Goal: Task Accomplishment & Management: Manage account settings

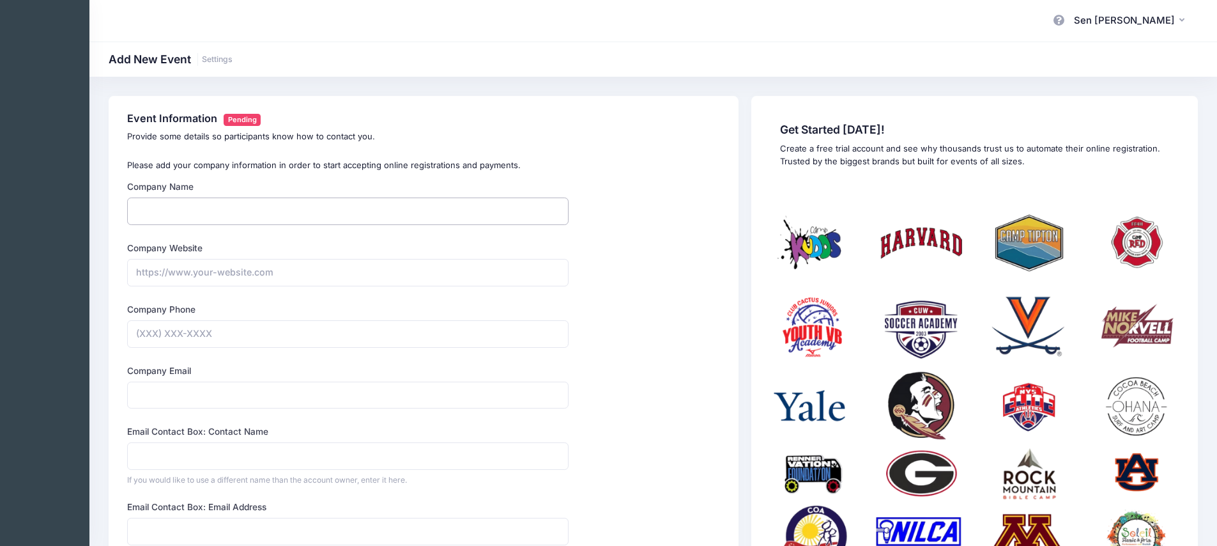
click at [336, 206] on input "Company Name" at bounding box center [348, 210] width 442 height 27
type input "Axis Sports Academy"
type input "(352) 777-3823"
type input "shan@axissportsacademy.com"
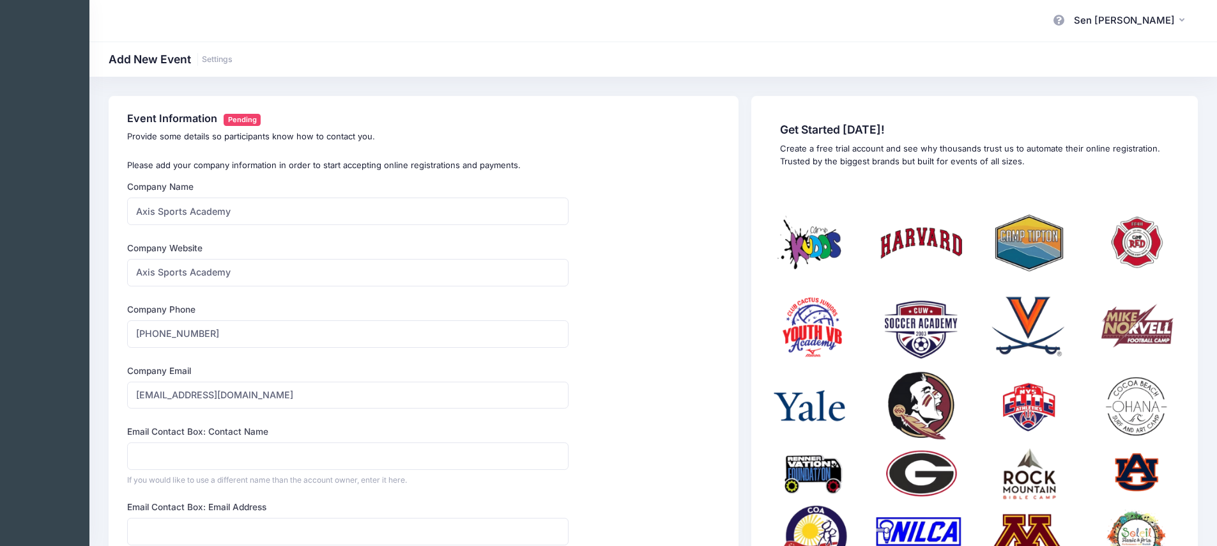
type input "Sen Han"
type input "https://Axis Sports Academy"
drag, startPoint x: 285, startPoint y: 274, endPoint x: 101, endPoint y: 281, distance: 184.2
click at [101, 281] on div "Event Information Pending Provide some details so participants know how to cont…" at bounding box center [653, 487] width 1128 height 782
click at [180, 282] on input "https://Axis Sports Academy" at bounding box center [348, 272] width 442 height 27
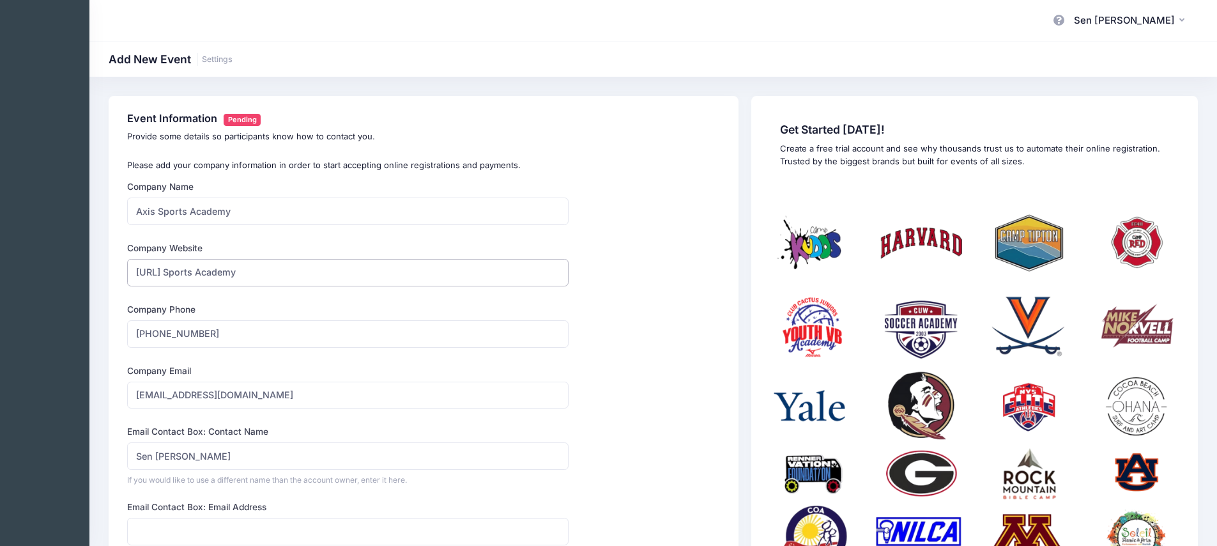
click at [180, 280] on input "https://Axis Sports Academy" at bounding box center [348, 272] width 442 height 27
click at [156, 57] on h1 "Add New Event Settings" at bounding box center [171, 58] width 124 height 13
click at [1141, 18] on span "Sen [PERSON_NAME]" at bounding box center [1124, 20] width 101 height 14
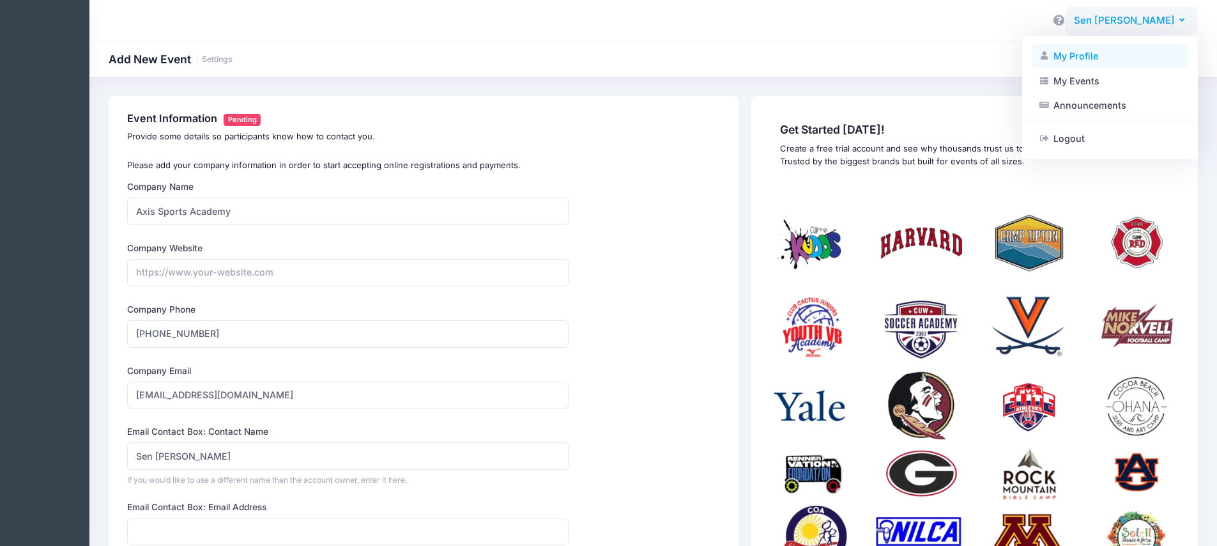
click at [1106, 60] on link "My Profile" at bounding box center [1110, 56] width 155 height 24
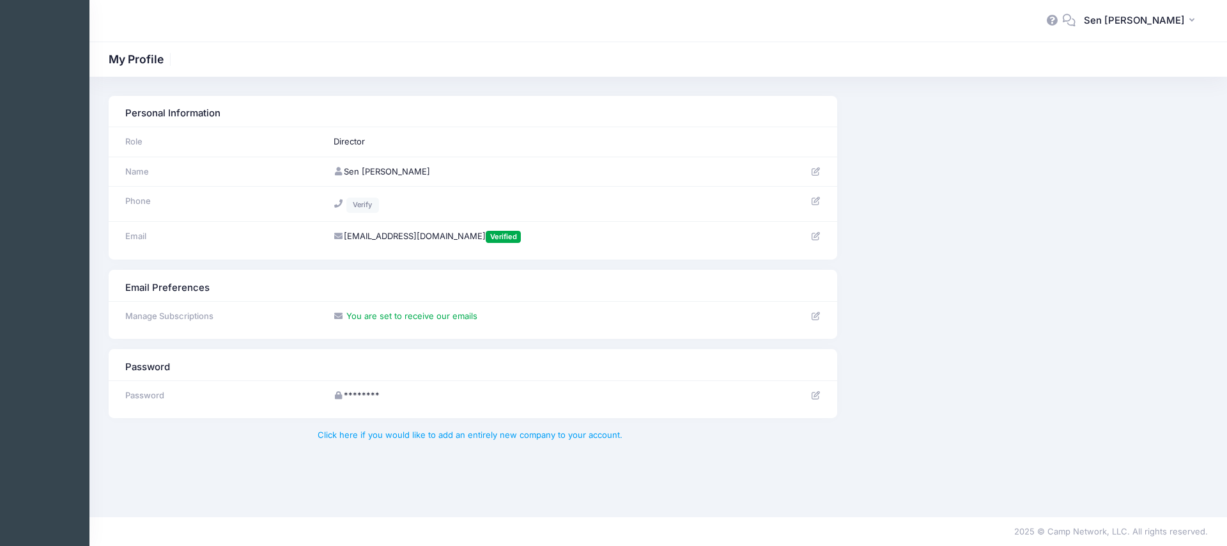
click at [805, 236] on td at bounding box center [800, 236] width 73 height 30
click at [814, 235] on icon at bounding box center [815, 236] width 10 height 8
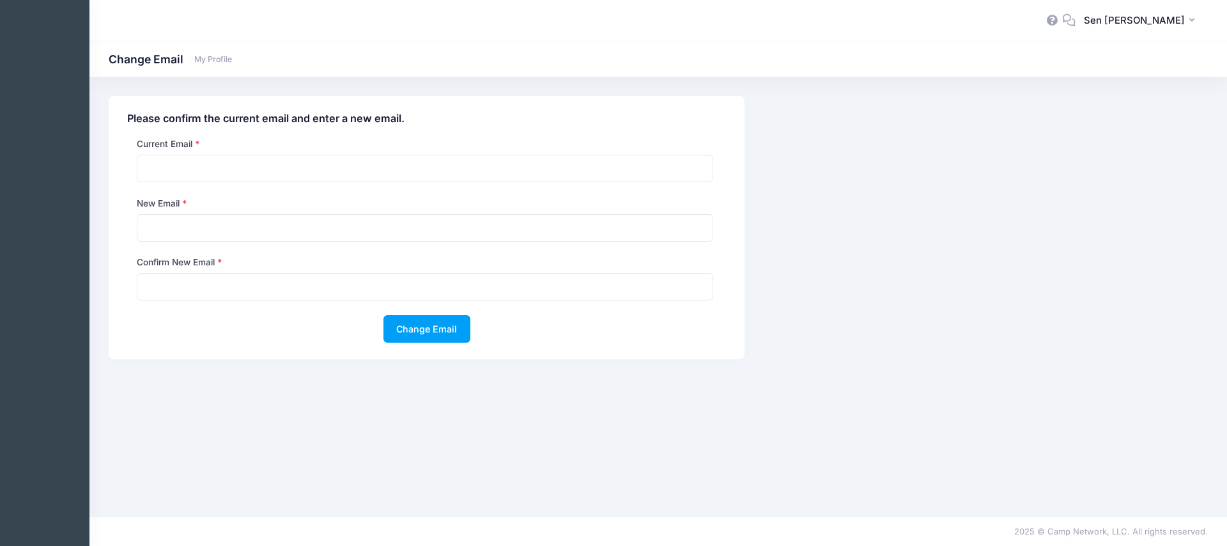
click at [345, 147] on div "Current Email" at bounding box center [425, 159] width 589 height 45
click at [348, 155] on input "email" at bounding box center [425, 168] width 576 height 27
type input "shan@axissportsacademy.com"
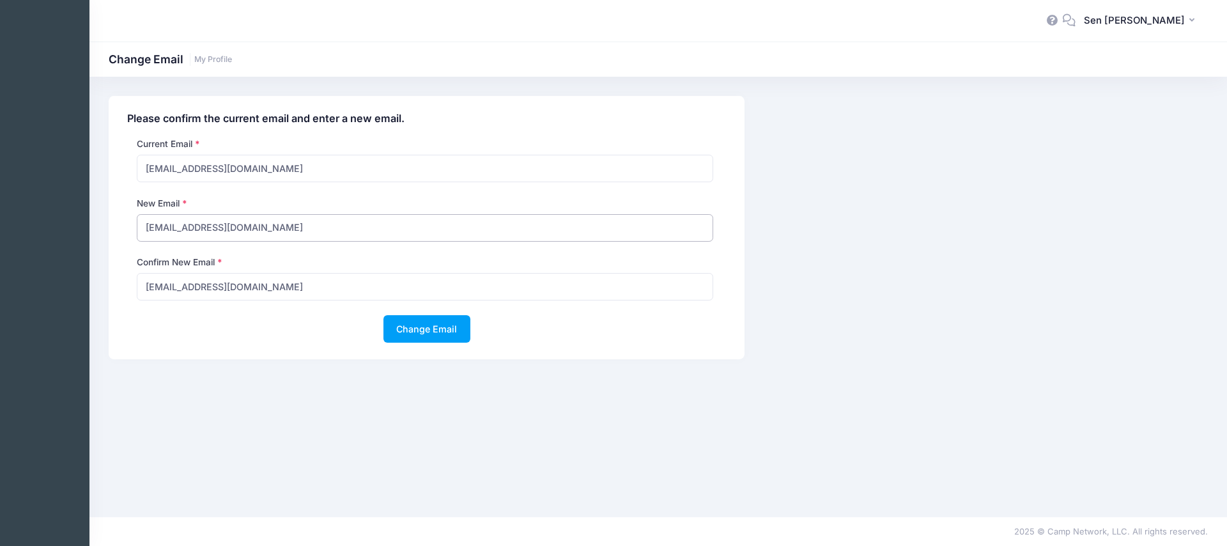
drag, startPoint x: 288, startPoint y: 234, endPoint x: 298, endPoint y: 228, distance: 11.7
click at [288, 233] on input "shan@axissportsacademy.com" at bounding box center [425, 227] width 576 height 27
drag, startPoint x: 298, startPoint y: 228, endPoint x: 199, endPoint y: 226, distance: 98.5
click at [199, 226] on input "shan@axissportsacademy.com" at bounding box center [425, 227] width 576 height 27
type input "[EMAIL_ADDRESS][DOMAIN_NAME]"
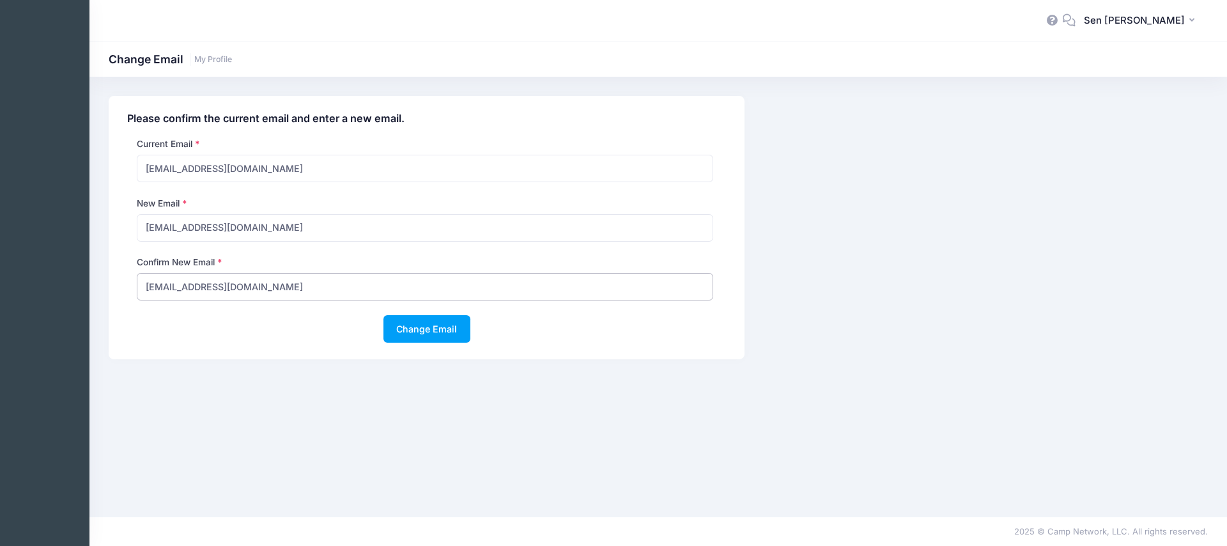
type input "[EMAIL_ADDRESS][DOMAIN_NAME]"
drag, startPoint x: 423, startPoint y: 307, endPoint x: 432, endPoint y: 326, distance: 20.6
click at [423, 307] on div "Confirm New Email shan@axissa.com" at bounding box center [426, 285] width 611 height 59
click at [432, 326] on button "Change Email" at bounding box center [426, 328] width 87 height 27
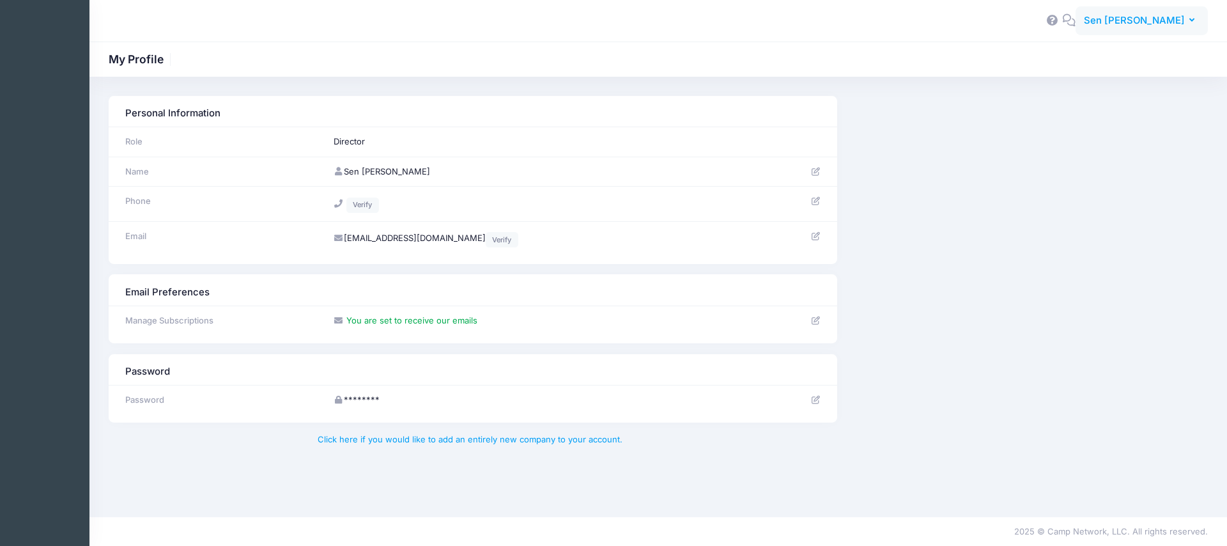
click at [1179, 20] on span "Sen [PERSON_NAME]" at bounding box center [1134, 20] width 101 height 14
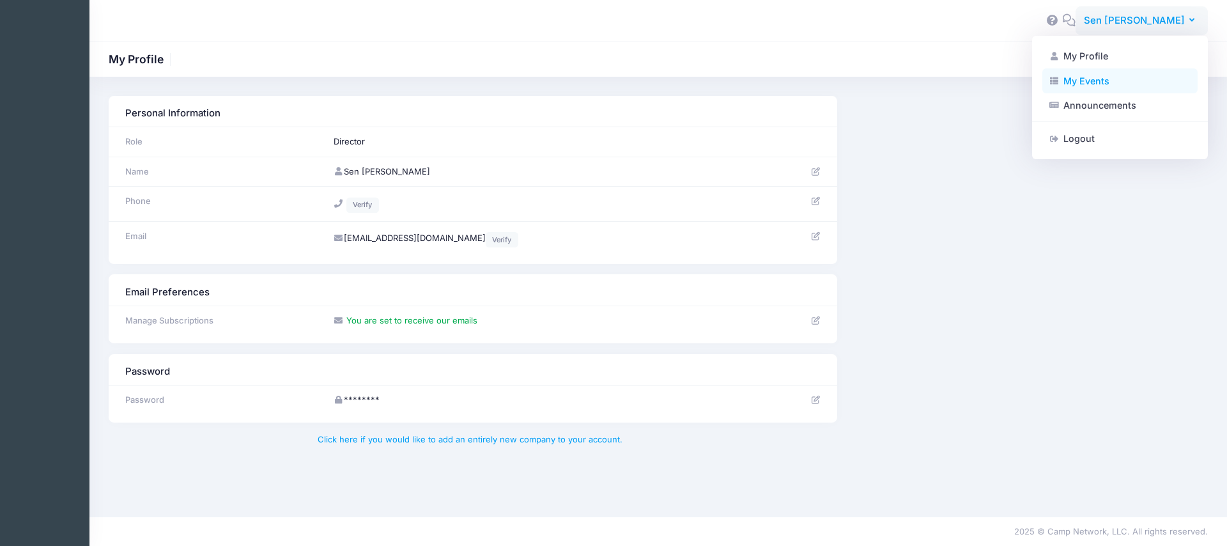
click at [1106, 75] on link "My Events" at bounding box center [1119, 80] width 155 height 24
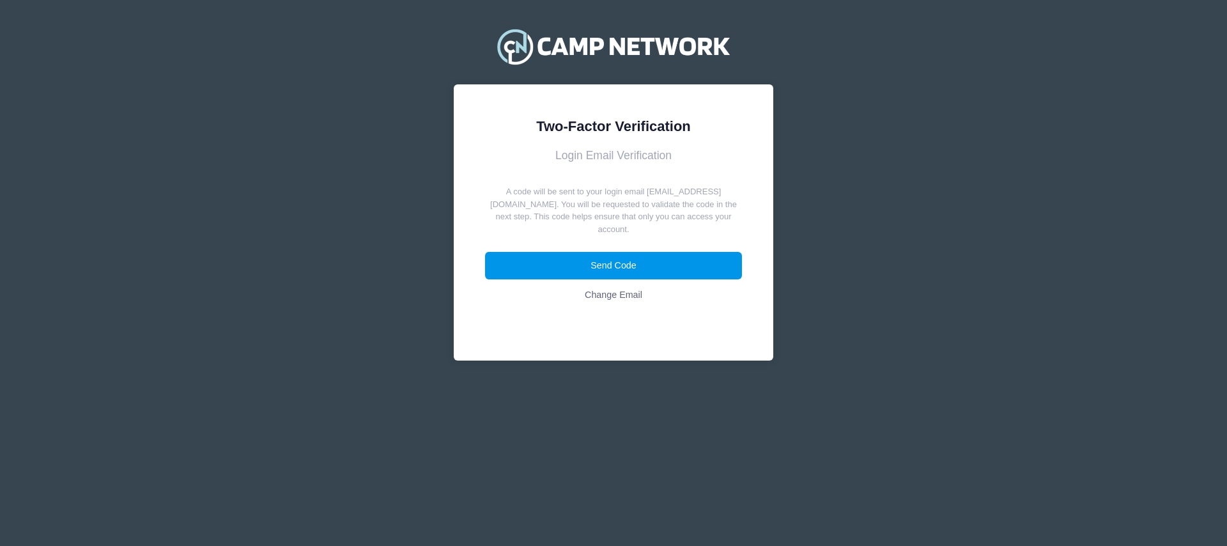
click at [651, 255] on button "Send Code" at bounding box center [614, 265] width 258 height 27
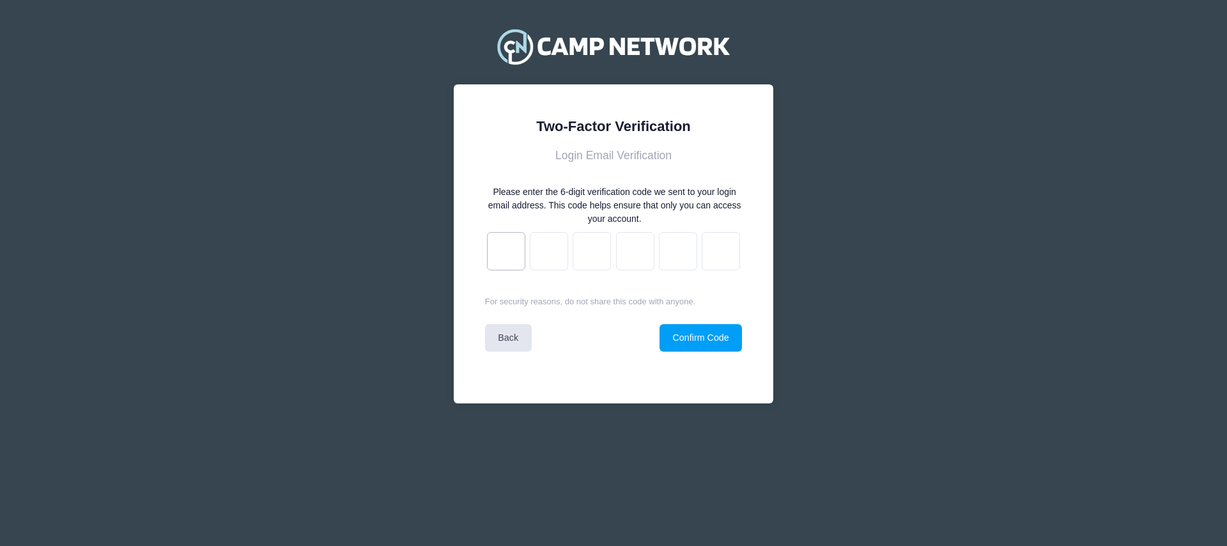
click at [504, 259] on input "text" at bounding box center [506, 251] width 38 height 38
paste input "a"
type input "b"
type input "f"
type input "7"
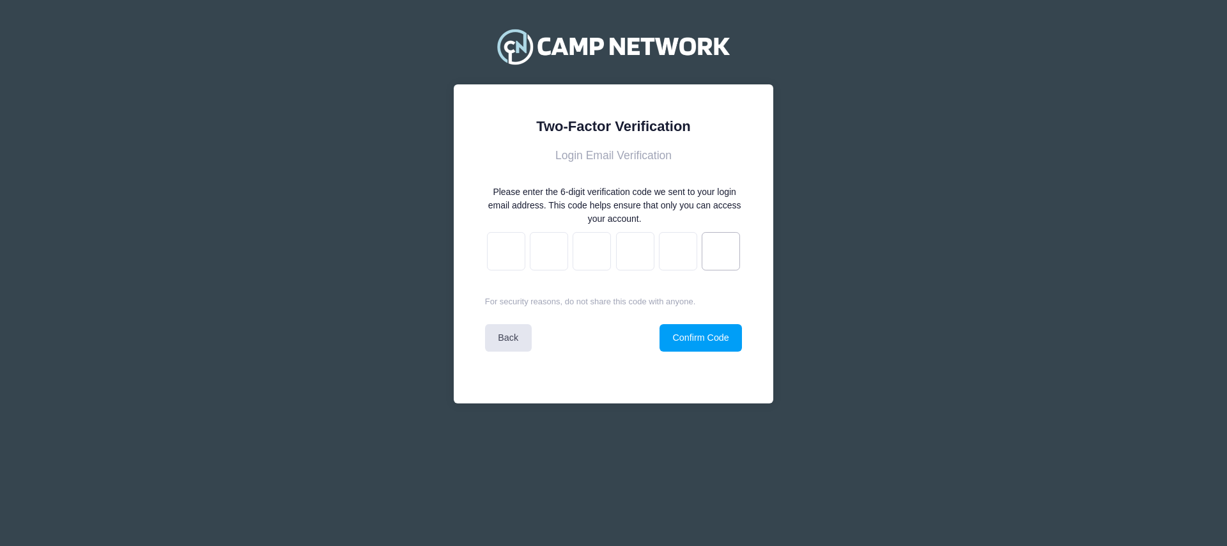
type input "b"
type input "4"
type input "a"
click at [696, 336] on button "Confirm Code" at bounding box center [701, 337] width 82 height 27
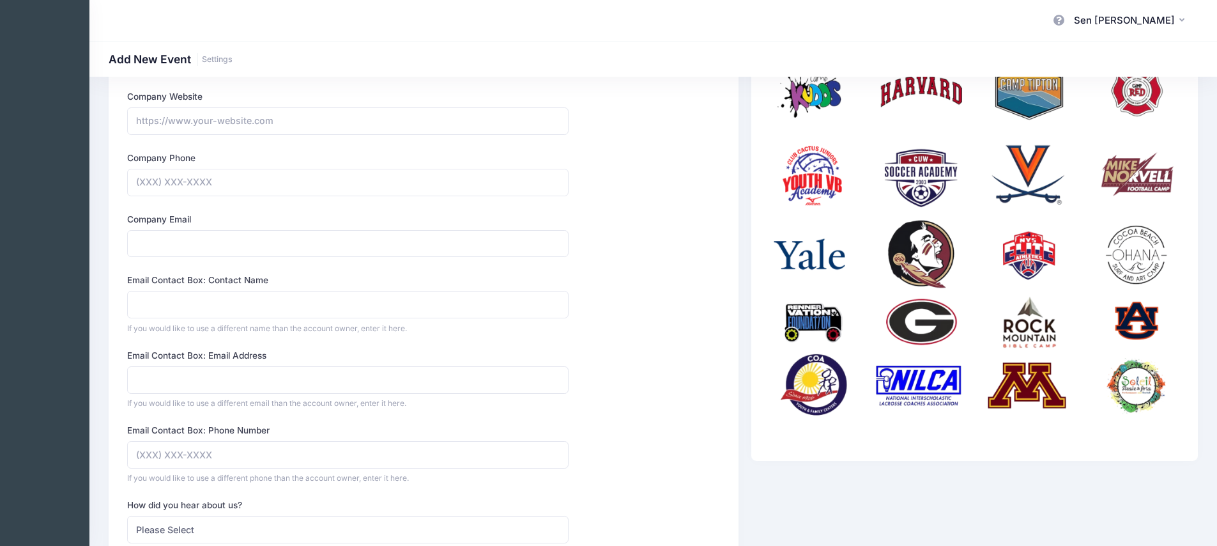
scroll to position [380, 0]
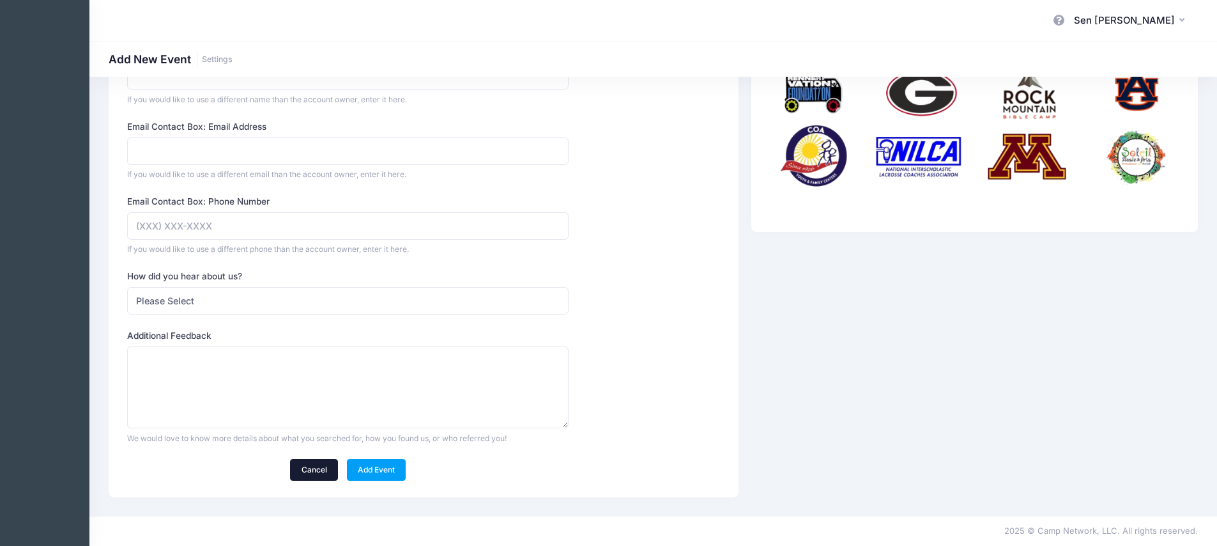
click at [311, 471] on link "Cancel" at bounding box center [314, 470] width 48 height 22
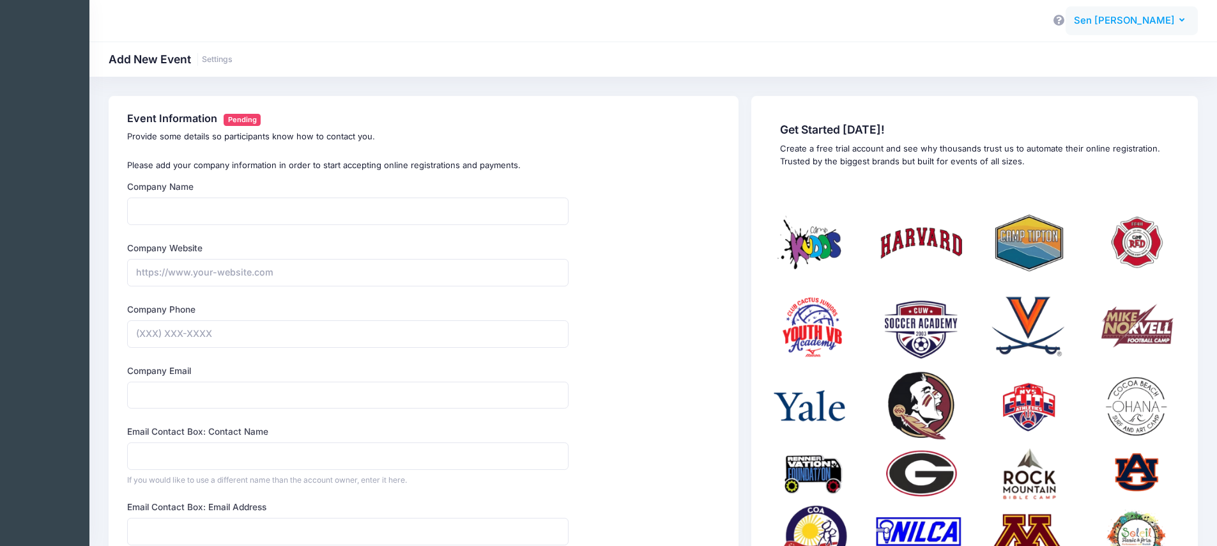
click at [1162, 22] on span "Sen [PERSON_NAME]" at bounding box center [1124, 20] width 101 height 14
click at [1120, 109] on link "Announcements" at bounding box center [1110, 105] width 155 height 24
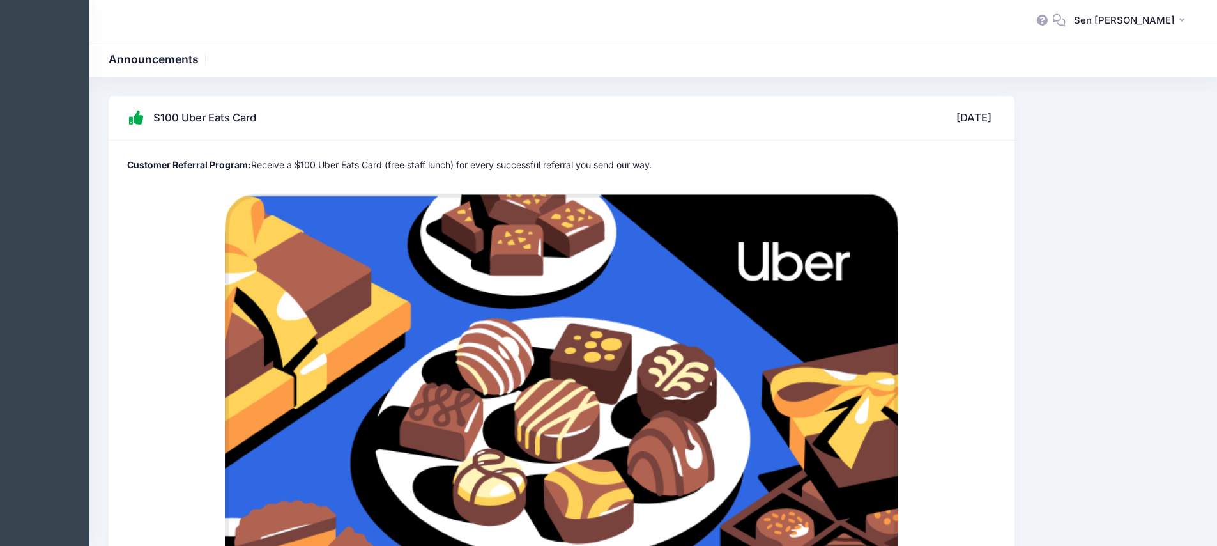
click at [1067, 19] on icon at bounding box center [1060, 20] width 14 height 8
click at [109, 39] on div "[PERSON_NAME] My Profile" at bounding box center [653, 21] width 1128 height 42
click at [1163, 17] on span "Sen [PERSON_NAME]" at bounding box center [1124, 20] width 101 height 14
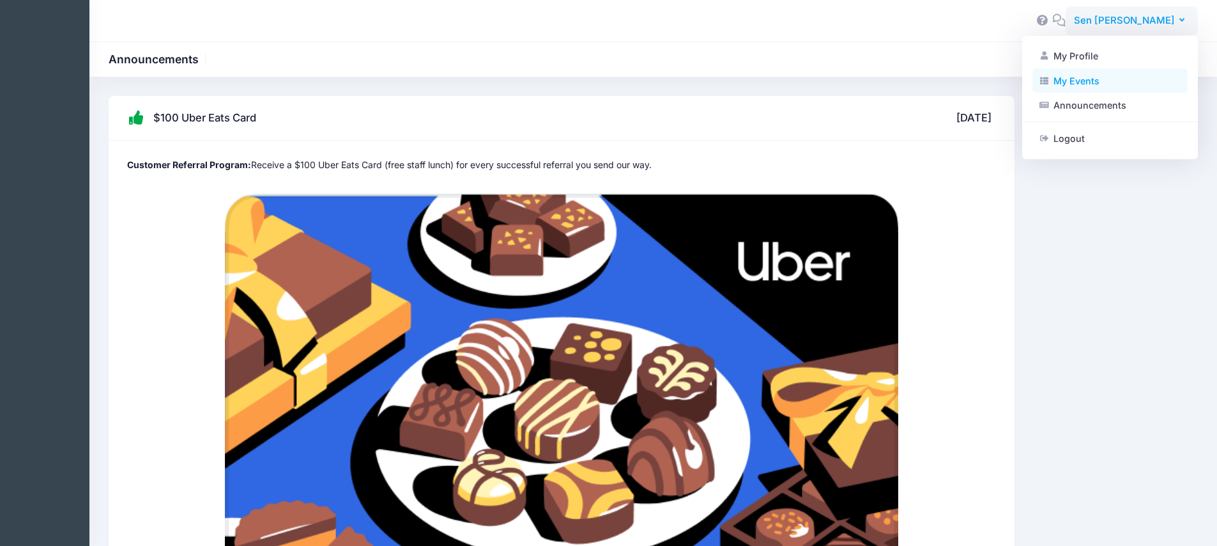
click at [1140, 86] on link "My Events" at bounding box center [1110, 80] width 155 height 24
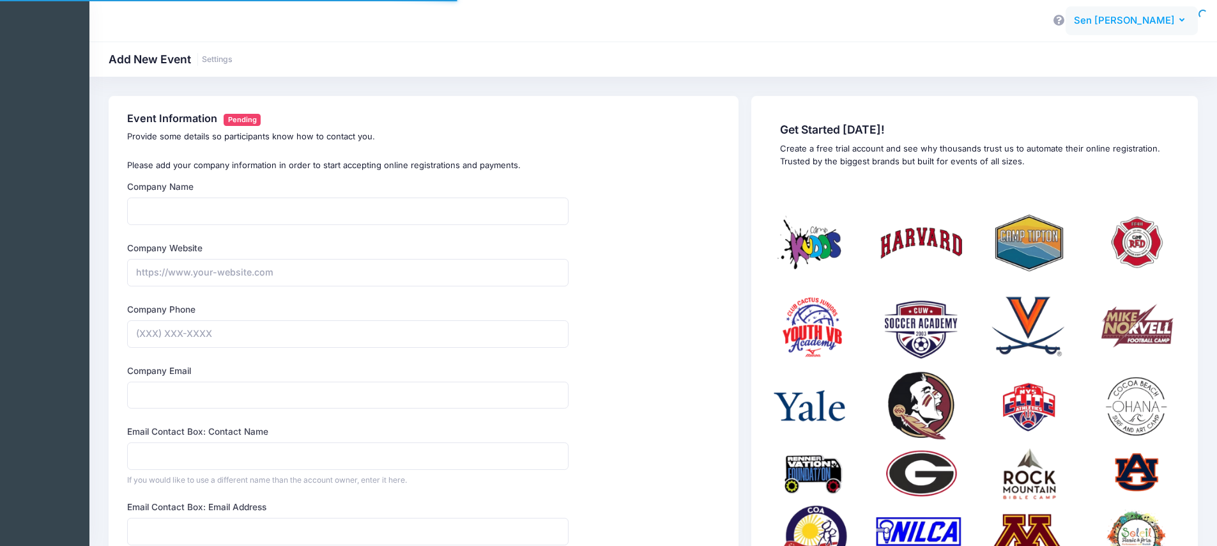
click at [1166, 11] on button "SH Sen [PERSON_NAME]" at bounding box center [1132, 20] width 132 height 29
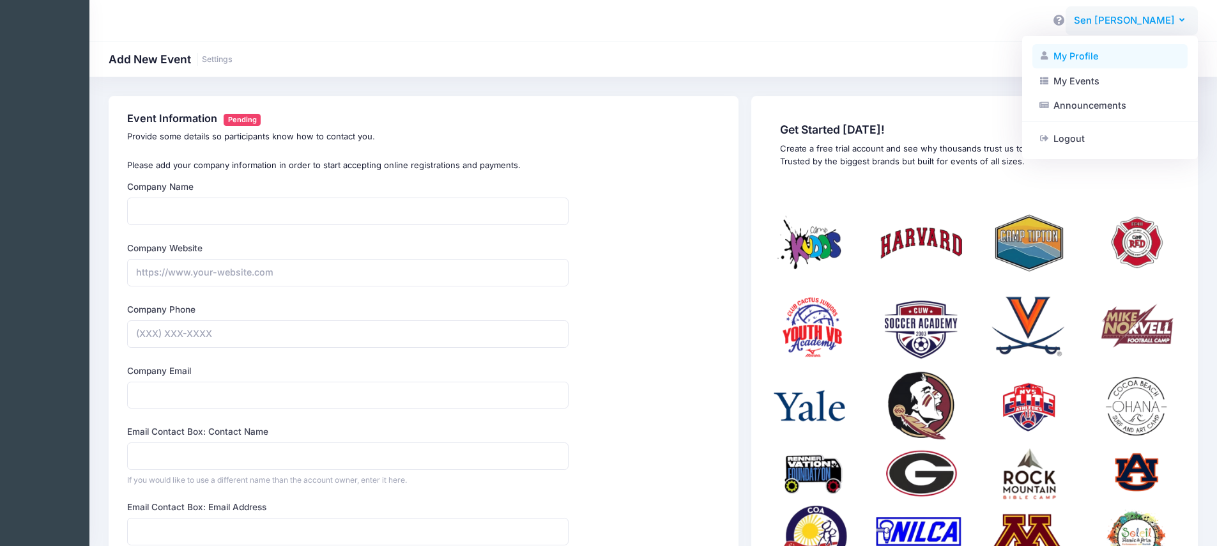
click at [1140, 59] on link "My Profile" at bounding box center [1110, 56] width 155 height 24
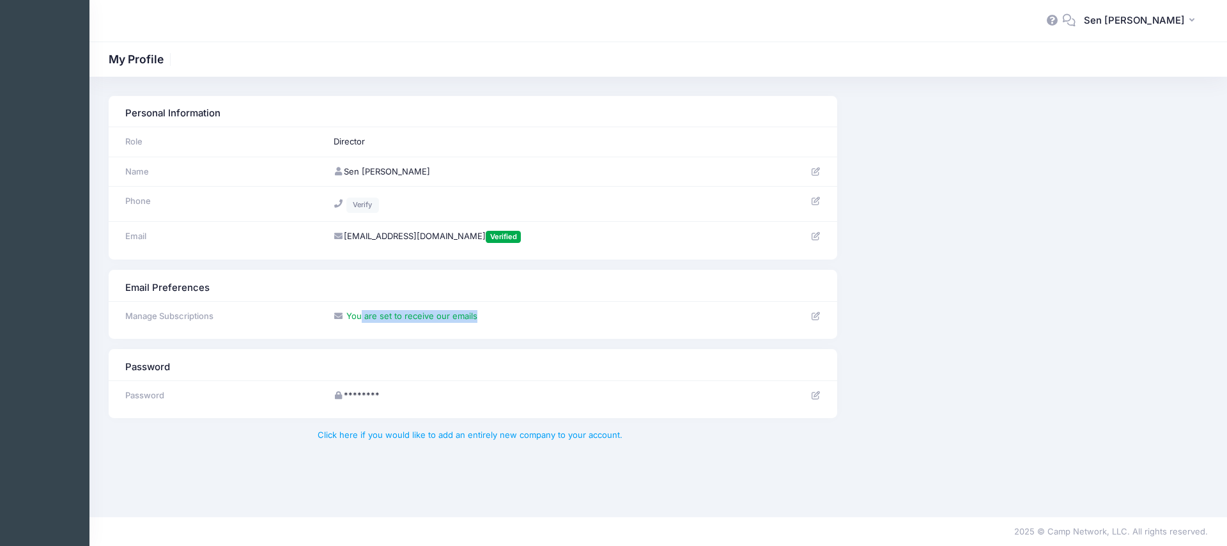
drag, startPoint x: 359, startPoint y: 313, endPoint x: 477, endPoint y: 317, distance: 118.3
click at [477, 317] on td "You are set to receive our emails" at bounding box center [537, 315] width 421 height 29
click at [468, 435] on link "Click here if you would like to add an entirely new company to your account." at bounding box center [470, 434] width 305 height 10
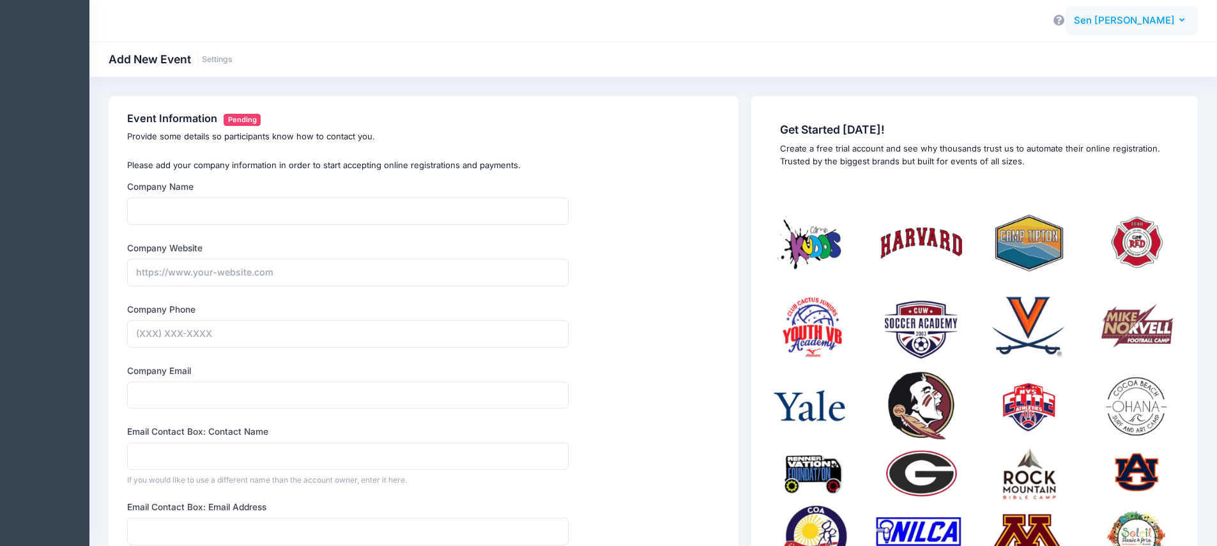
click at [1166, 18] on span "Sen [PERSON_NAME]" at bounding box center [1124, 20] width 101 height 14
click at [1107, 53] on link "My Profile" at bounding box center [1110, 56] width 155 height 24
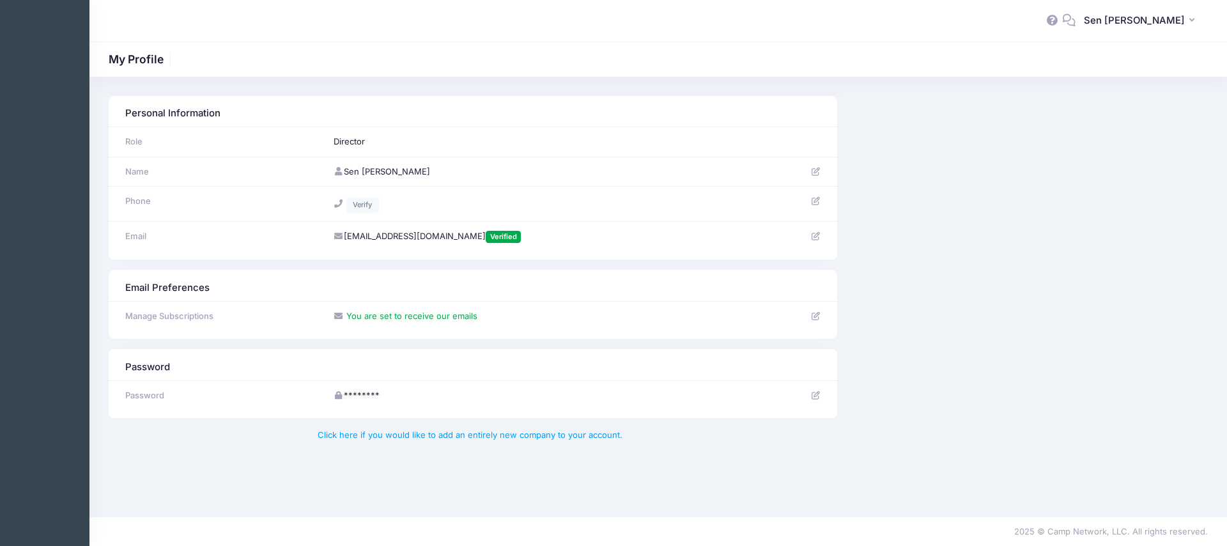
click at [1076, 21] on icon at bounding box center [1069, 20] width 14 height 8
click at [1024, 169] on div "Personal Information Role Director Name" at bounding box center [658, 178] width 1112 height 164
click at [1163, 23] on span "Sen [PERSON_NAME]" at bounding box center [1134, 20] width 101 height 14
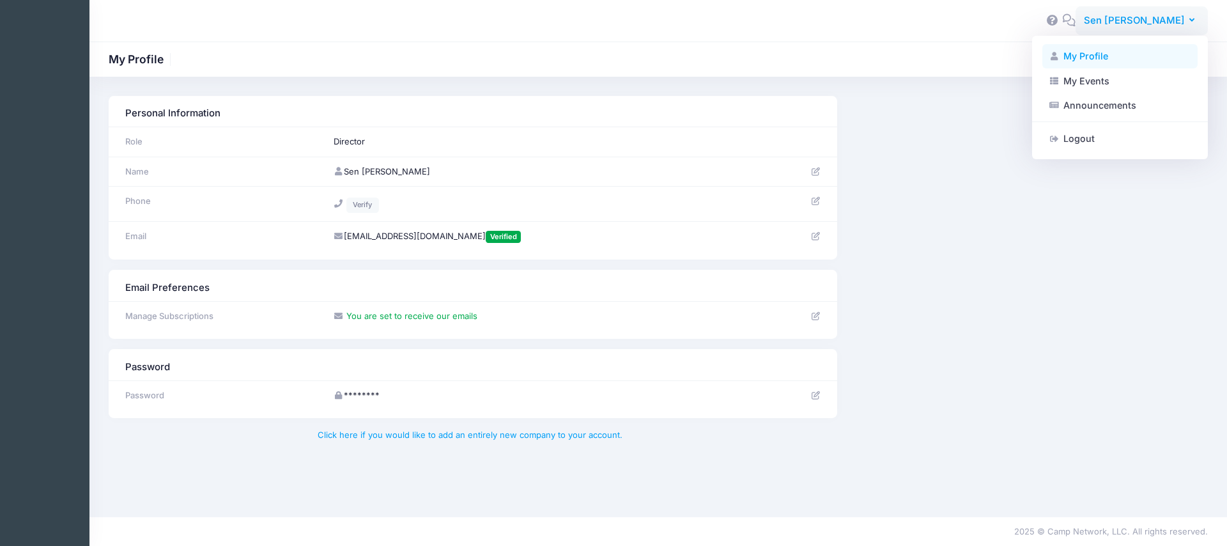
click at [1140, 58] on link "My Profile" at bounding box center [1119, 56] width 155 height 24
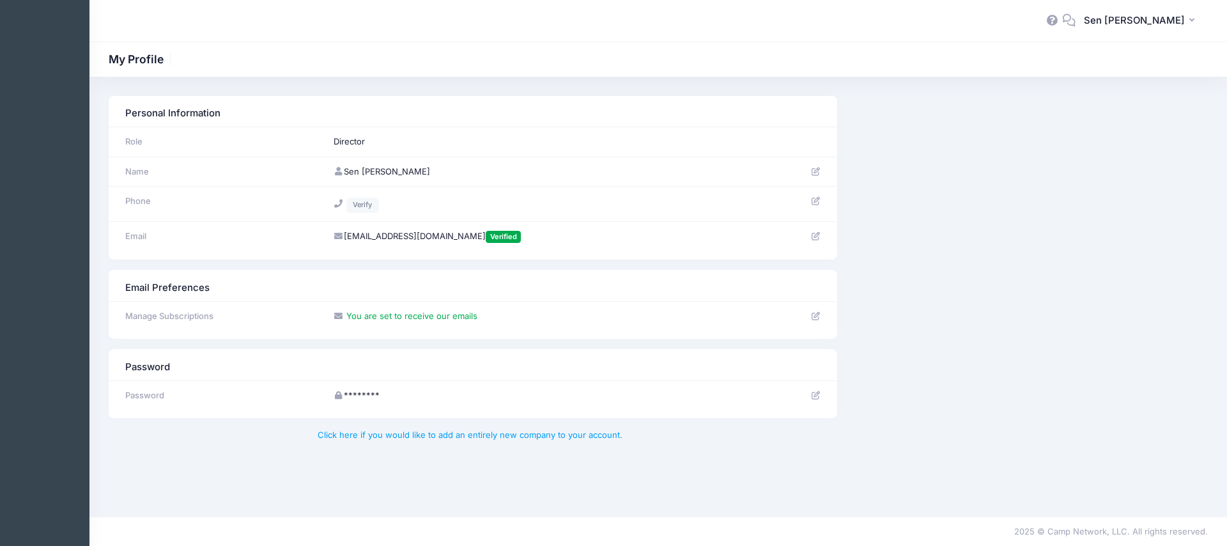
click at [1076, 24] on icon at bounding box center [1069, 20] width 14 height 8
click at [1060, 22] on icon at bounding box center [1053, 20] width 14 height 8
click at [1167, 17] on span "Sen [PERSON_NAME]" at bounding box center [1134, 20] width 101 height 14
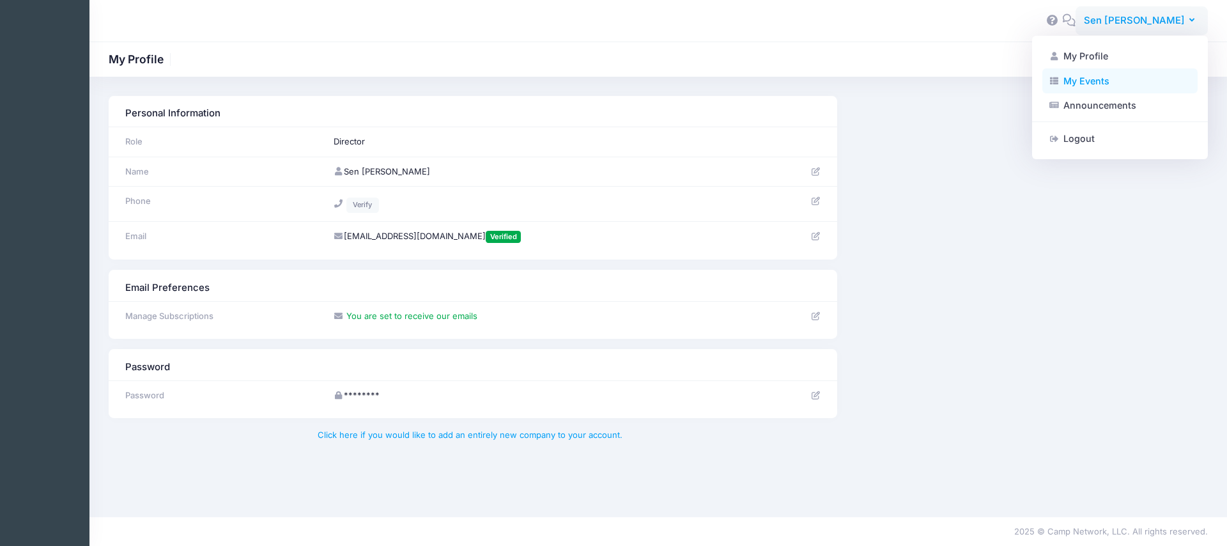
click at [1129, 87] on link "My Events" at bounding box center [1119, 80] width 155 height 24
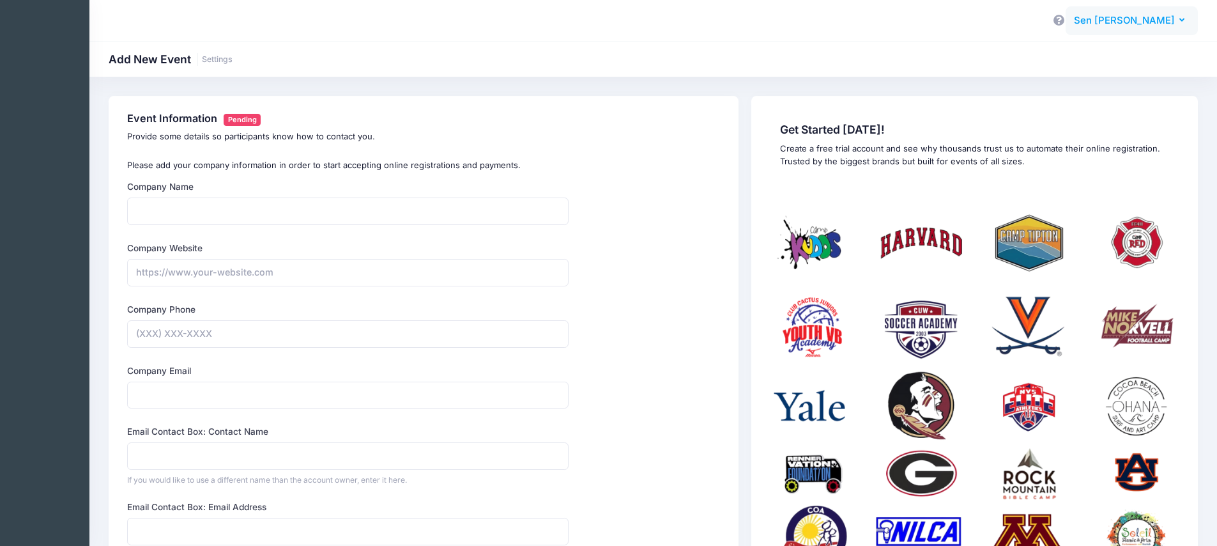
click at [1160, 17] on span "Sen [PERSON_NAME]" at bounding box center [1124, 20] width 101 height 14
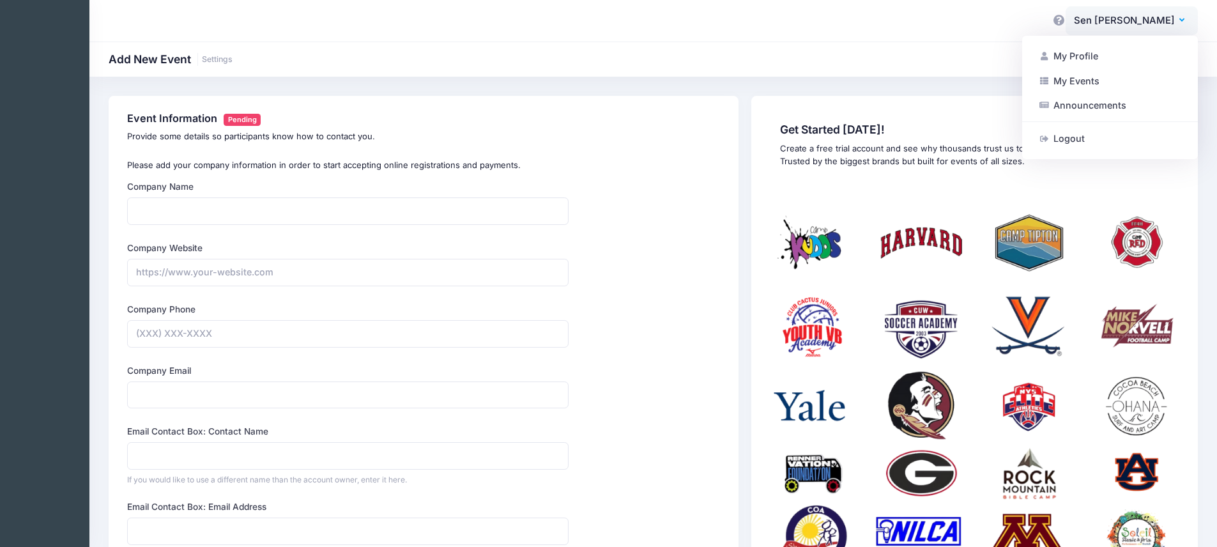
click at [900, 49] on div "Add New Event Settings" at bounding box center [653, 59] width 1128 height 35
click at [1159, 18] on span "Sen [PERSON_NAME]" at bounding box center [1124, 20] width 101 height 14
click at [1110, 49] on link "My Profile" at bounding box center [1110, 56] width 155 height 24
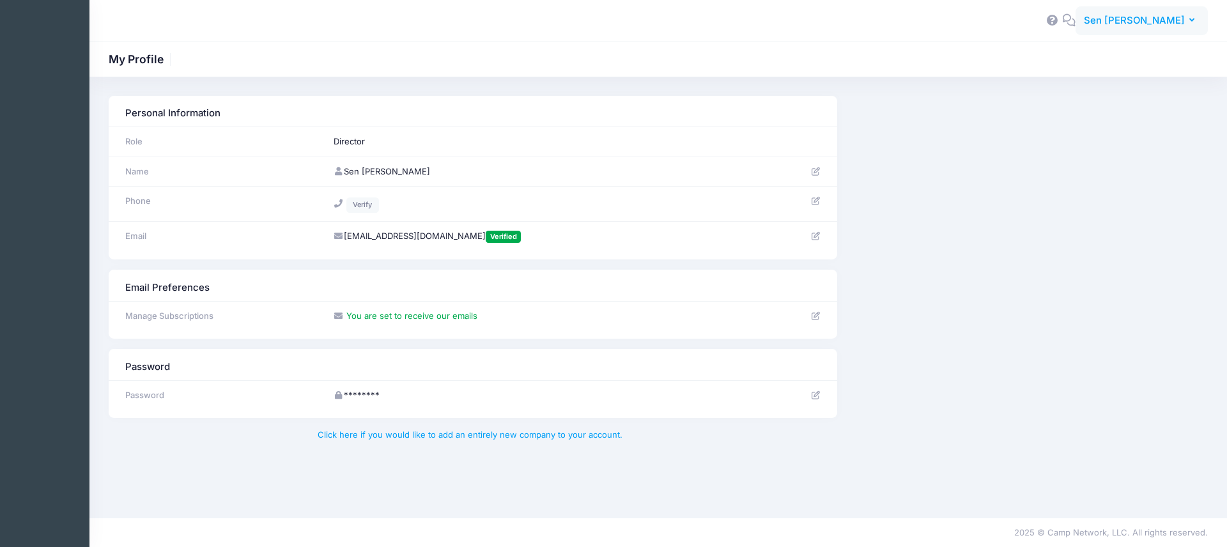
click at [1159, 28] on button "SH Sen [PERSON_NAME]" at bounding box center [1142, 20] width 132 height 29
click at [1074, 110] on link "Announcements" at bounding box center [1119, 105] width 155 height 24
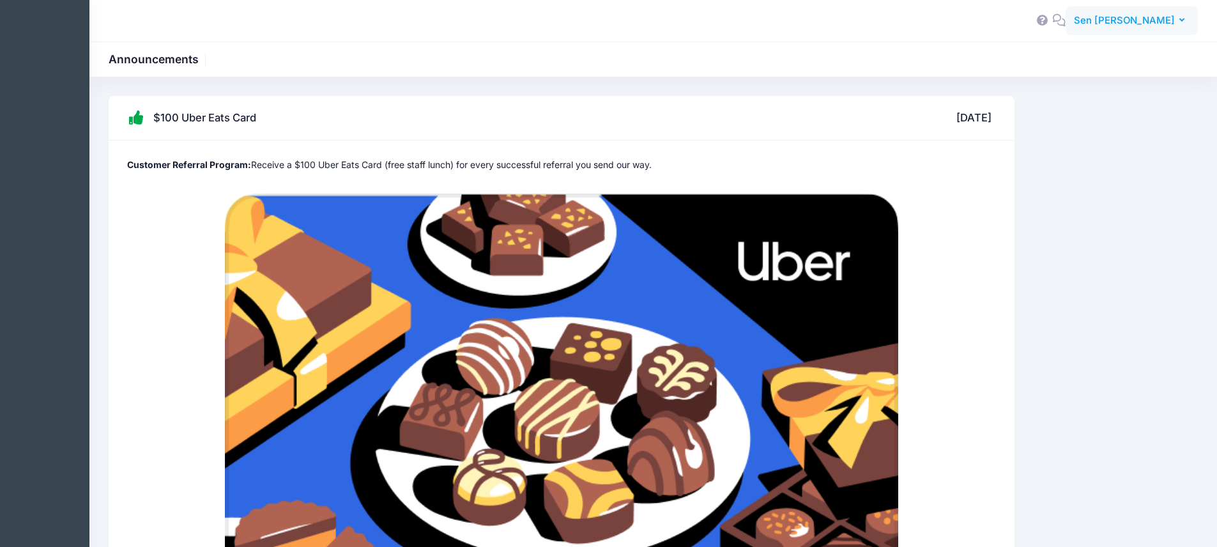
click at [1140, 25] on span "Sen [PERSON_NAME]" at bounding box center [1124, 20] width 101 height 14
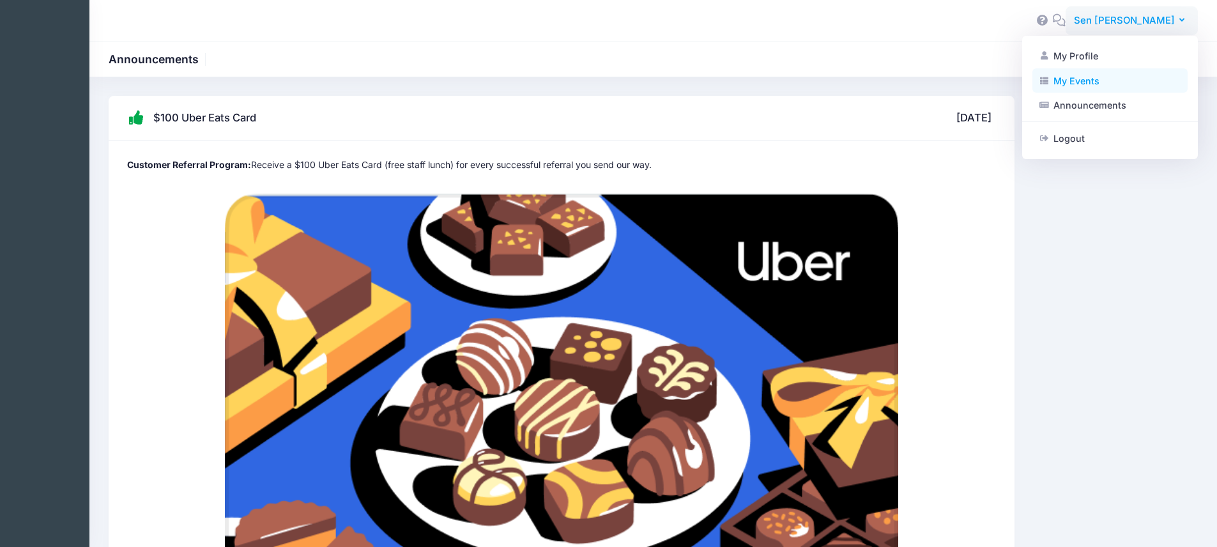
click at [1118, 79] on link "My Events" at bounding box center [1110, 80] width 155 height 24
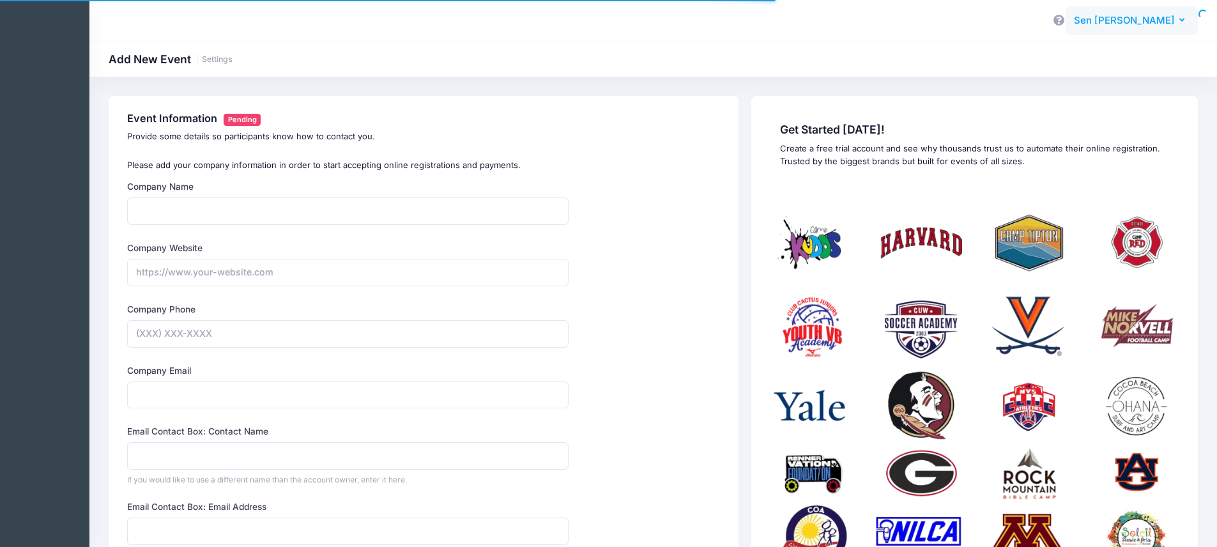
click at [1152, 24] on span "Sen [PERSON_NAME]" at bounding box center [1124, 20] width 101 height 14
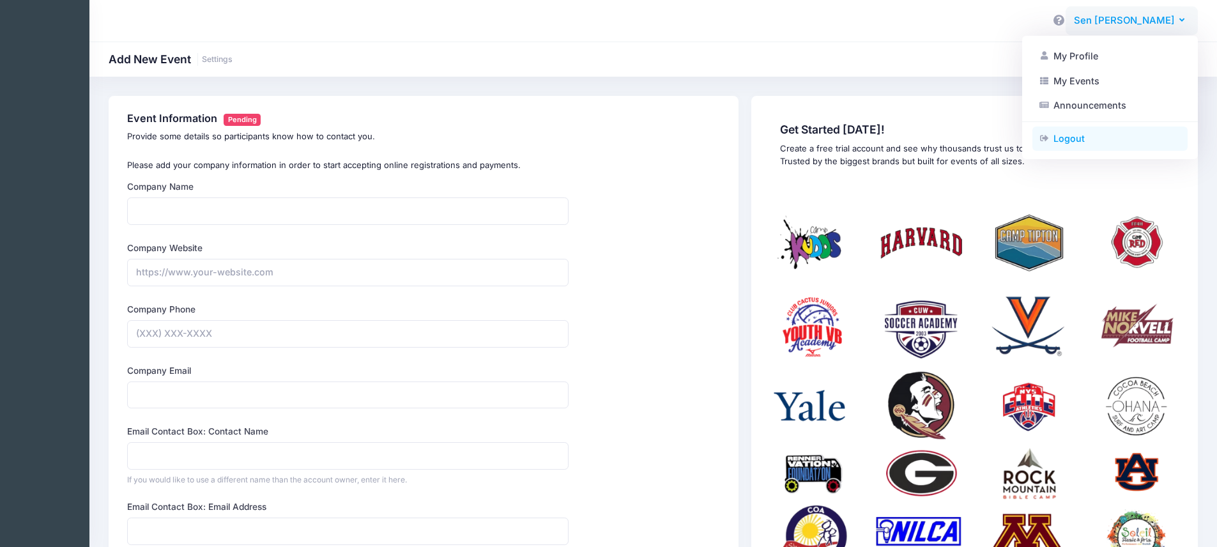
click at [1097, 140] on link "Logout" at bounding box center [1110, 139] width 155 height 24
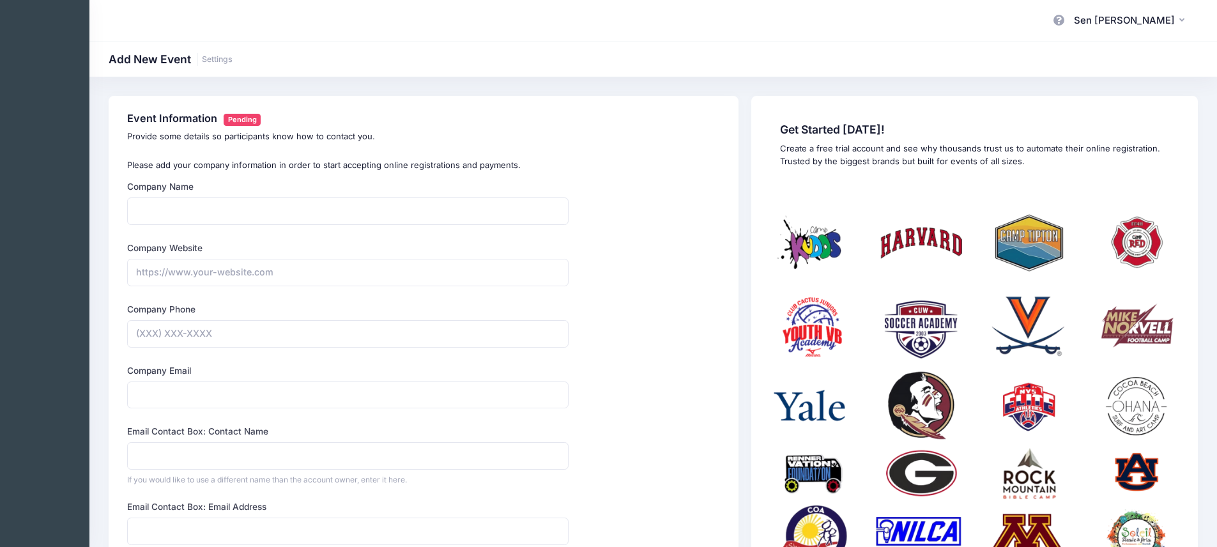
click at [33, 50] on div "My Events My Profile Log out" at bounding box center [44, 270] width 89 height 506
drag, startPoint x: 39, startPoint y: 29, endPoint x: 58, endPoint y: 120, distance: 93.4
click at [47, 160] on div "My Events My Profile Log out" at bounding box center [44, 270] width 89 height 506
drag, startPoint x: 39, startPoint y: 108, endPoint x: 52, endPoint y: 103, distance: 13.8
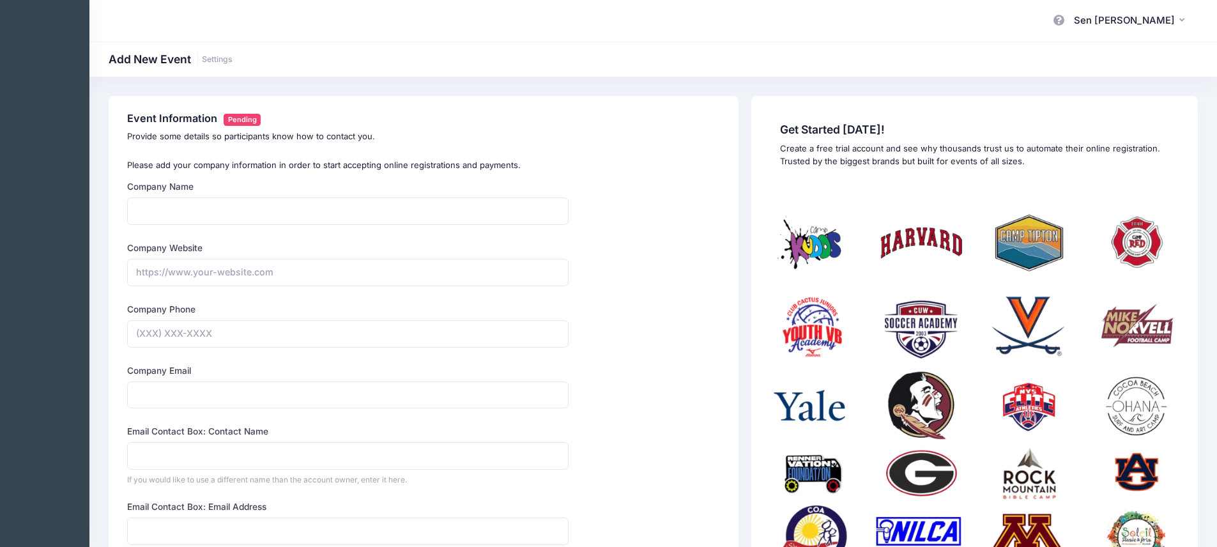
click at [48, 106] on div "My Events My Profile Log out" at bounding box center [44, 270] width 89 height 506
drag, startPoint x: 49, startPoint y: 113, endPoint x: 98, endPoint y: 70, distance: 65.7
click at [93, 108] on div "My Events My Profile Log out" at bounding box center [608, 463] width 1217 height 926
drag, startPoint x: 36, startPoint y: 95, endPoint x: 51, endPoint y: 98, distance: 15.8
click at [50, 105] on div "My Events My Profile Log out" at bounding box center [44, 270] width 89 height 506
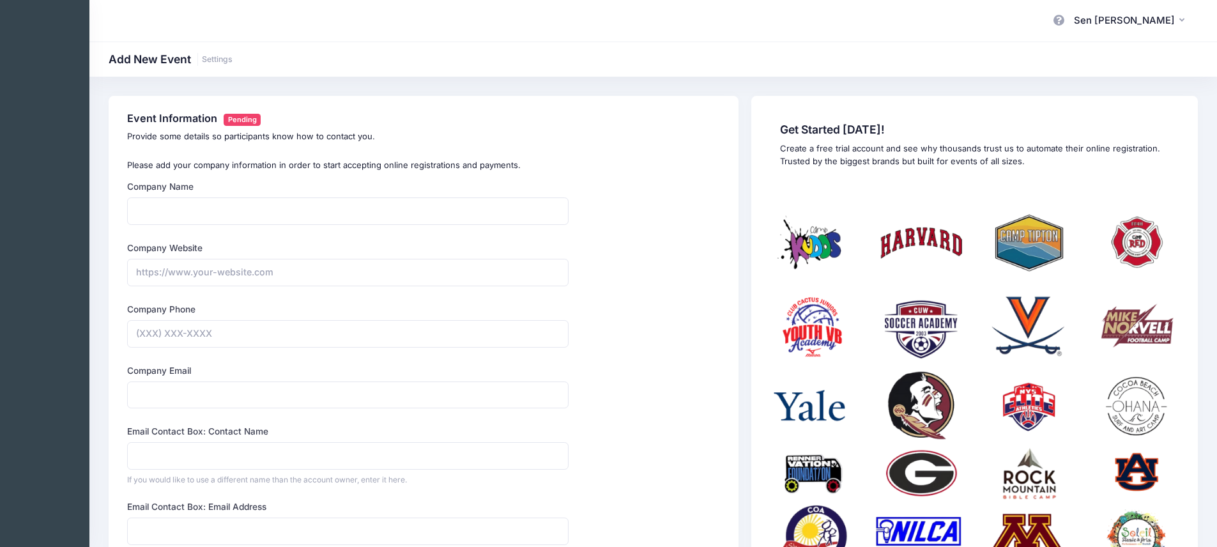
drag, startPoint x: 31, startPoint y: 158, endPoint x: 42, endPoint y: 159, distance: 10.3
click at [41, 162] on div "My Events My Profile Log out" at bounding box center [44, 270] width 89 height 506
click at [38, 182] on div "My Events My Profile Log out" at bounding box center [44, 270] width 89 height 506
drag, startPoint x: 38, startPoint y: 180, endPoint x: 229, endPoint y: 115, distance: 201.3
click at [38, 180] on div "My Events My Profile Log out" at bounding box center [44, 270] width 89 height 506
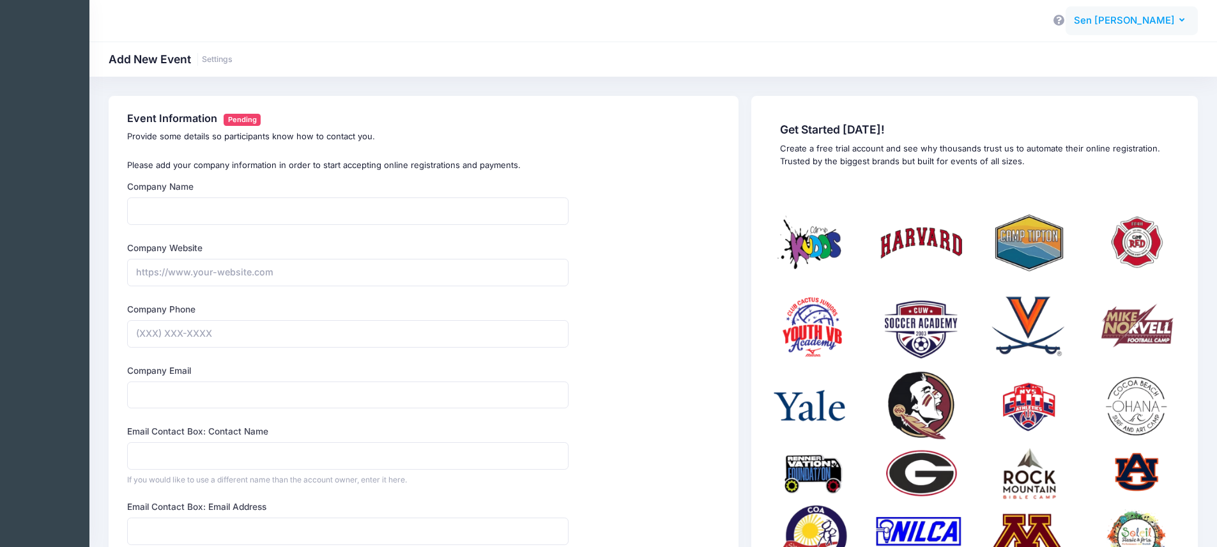
click at [1146, 22] on span "Sen [PERSON_NAME]" at bounding box center [1124, 20] width 101 height 14
click at [711, 66] on div "Add New Event Settings" at bounding box center [653, 59] width 1128 height 18
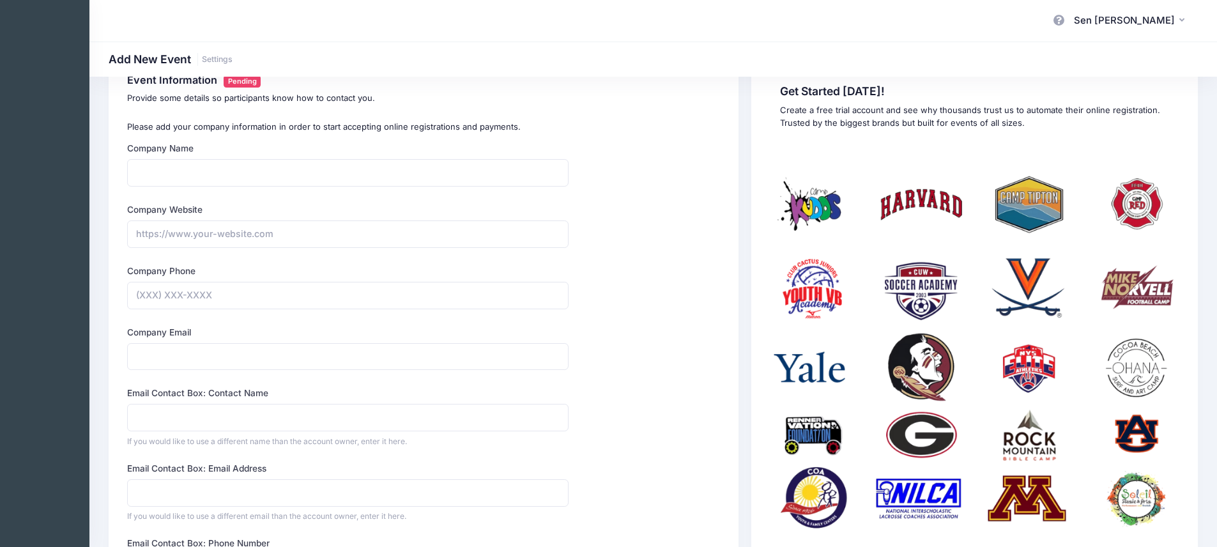
scroll to position [18, 0]
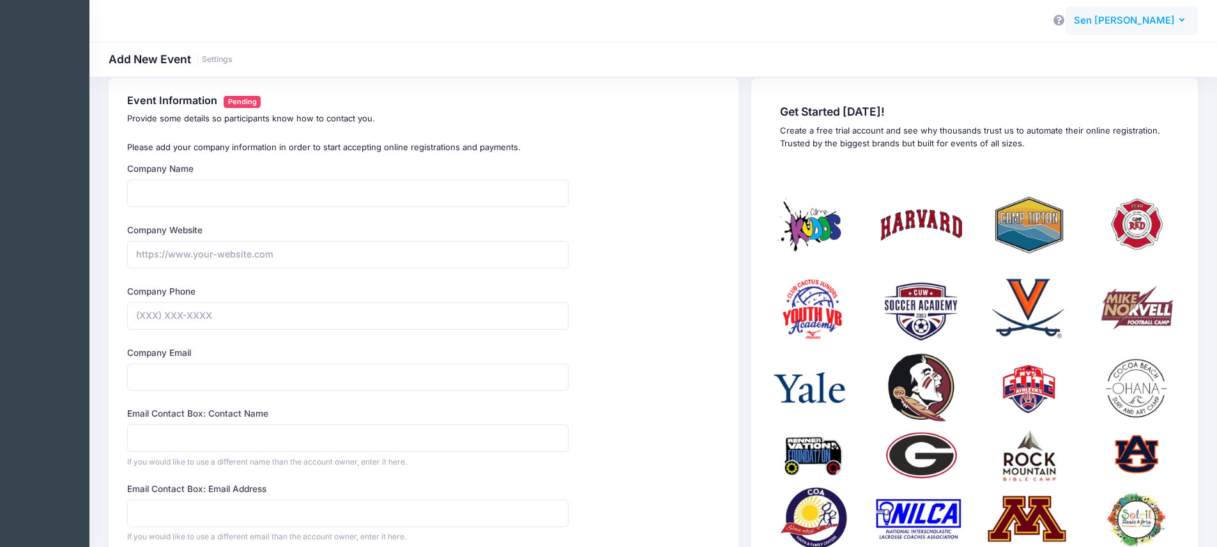
click at [1152, 25] on span "Sen [PERSON_NAME]" at bounding box center [1124, 20] width 101 height 14
click at [1111, 141] on link "Logout" at bounding box center [1110, 139] width 155 height 24
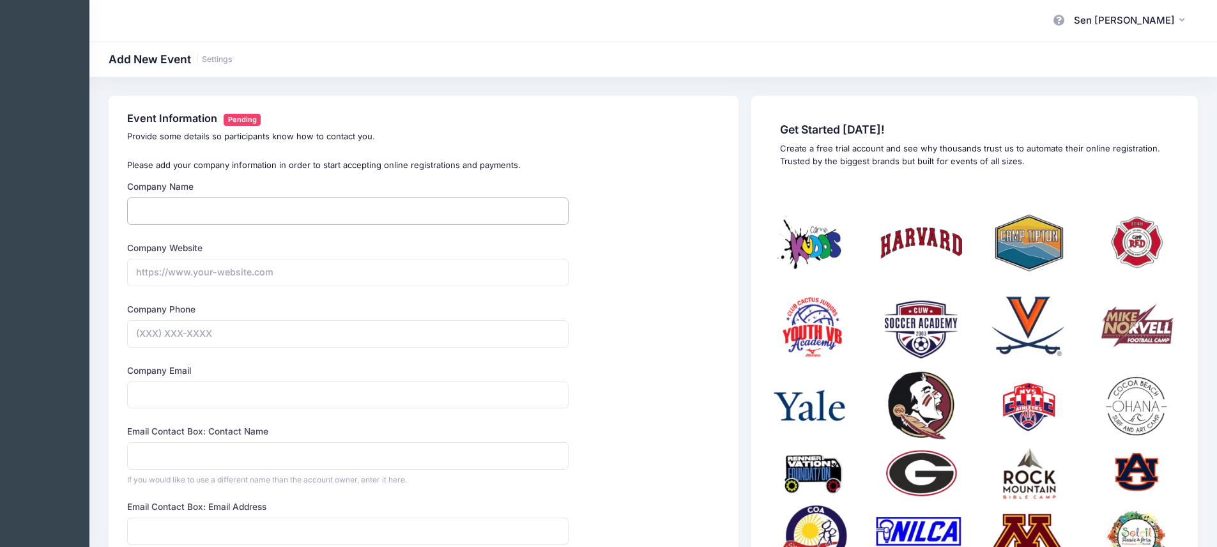
click at [220, 208] on input "Company Name" at bounding box center [348, 210] width 442 height 27
click at [197, 58] on span at bounding box center [197, 59] width 1 height 13
click at [226, 61] on link "Settings" at bounding box center [217, 60] width 31 height 10
click at [215, 61] on link "Settings" at bounding box center [217, 60] width 31 height 10
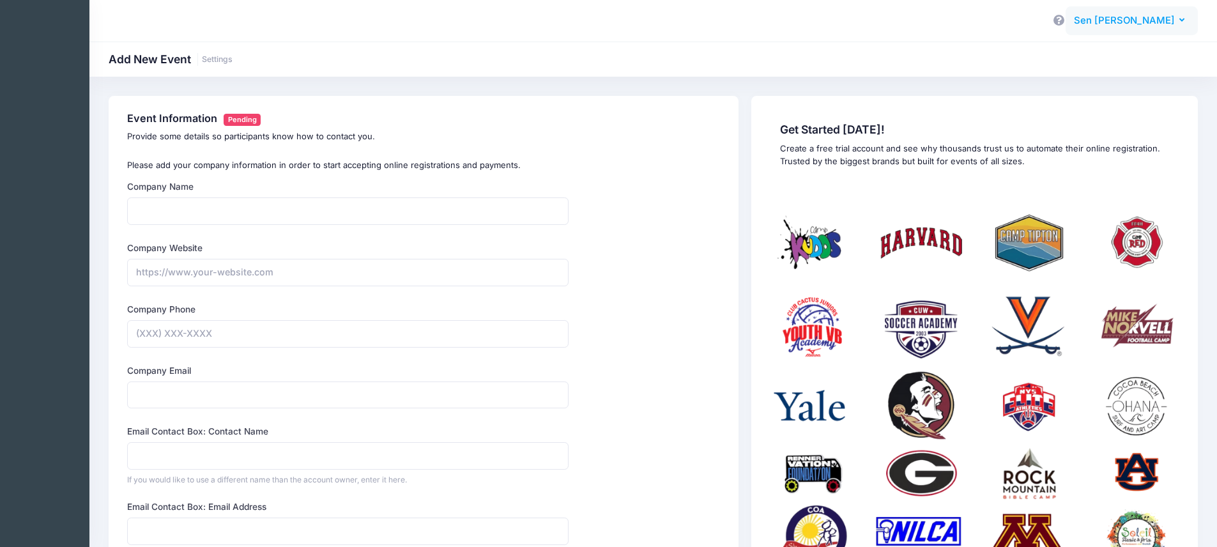
click at [1150, 8] on button "SH Sen [PERSON_NAME]" at bounding box center [1132, 20] width 132 height 29
click at [1102, 57] on link "My Profile" at bounding box center [1110, 56] width 155 height 24
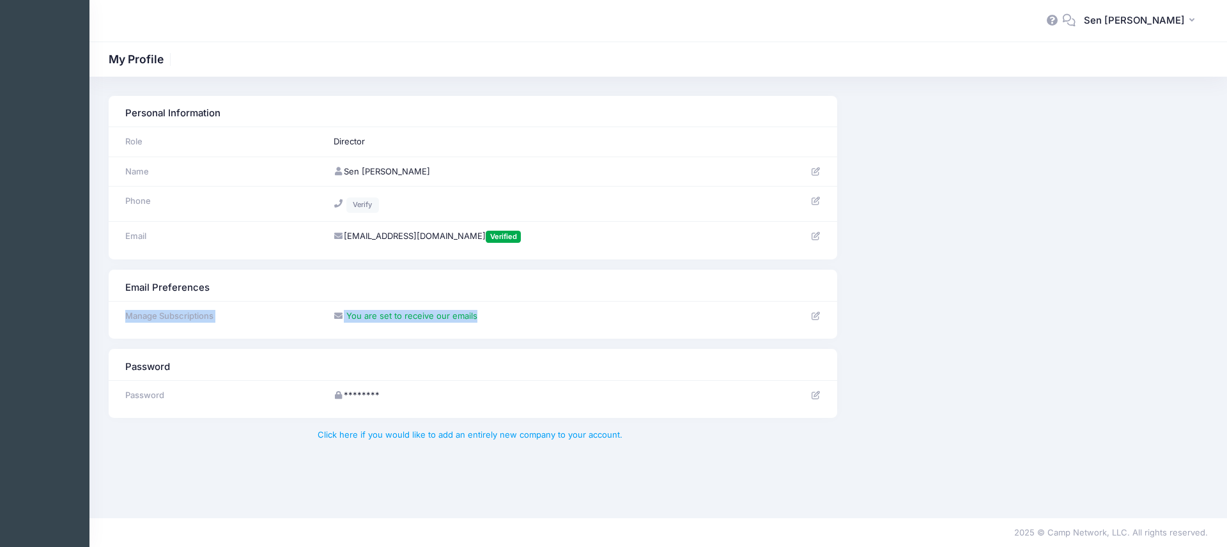
drag, startPoint x: 509, startPoint y: 323, endPoint x: 261, endPoint y: 307, distance: 247.9
click at [261, 307] on tr "Manage Subscriptions You are set to receive our emails" at bounding box center [473, 315] width 729 height 29
click at [266, 311] on div "Manage Subscriptions" at bounding box center [220, 316] width 202 height 13
click at [459, 414] on div "Password Password ********" at bounding box center [473, 383] width 729 height 69
click at [1177, 12] on button "SH Sen [PERSON_NAME]" at bounding box center [1142, 20] width 132 height 29
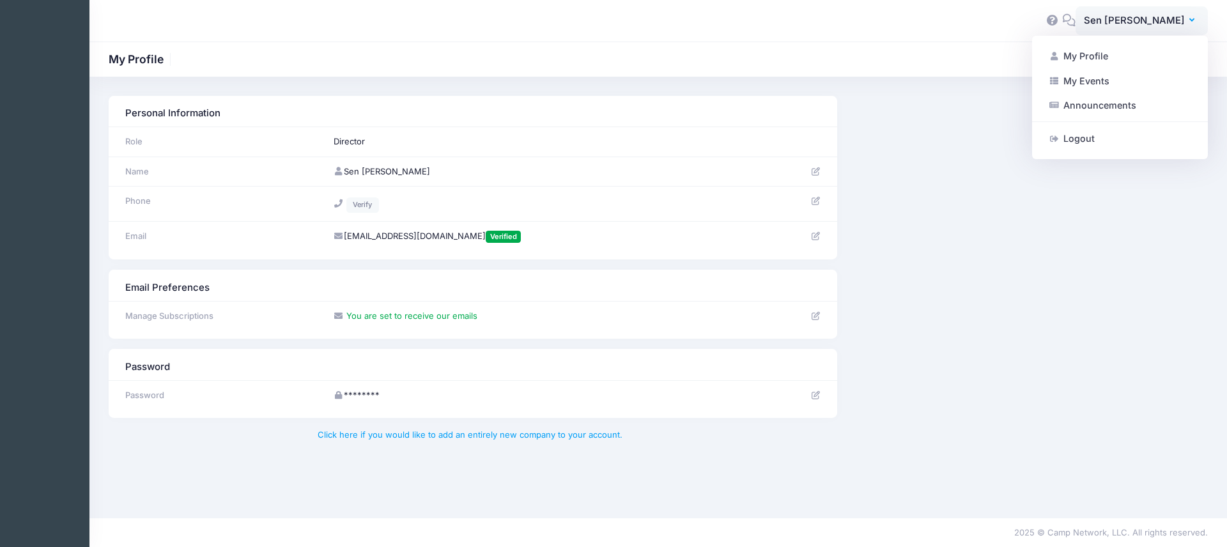
click at [929, 101] on div "Personal Information Role Director Name" at bounding box center [658, 178] width 1112 height 164
